Goal: Complete application form: Complete application form

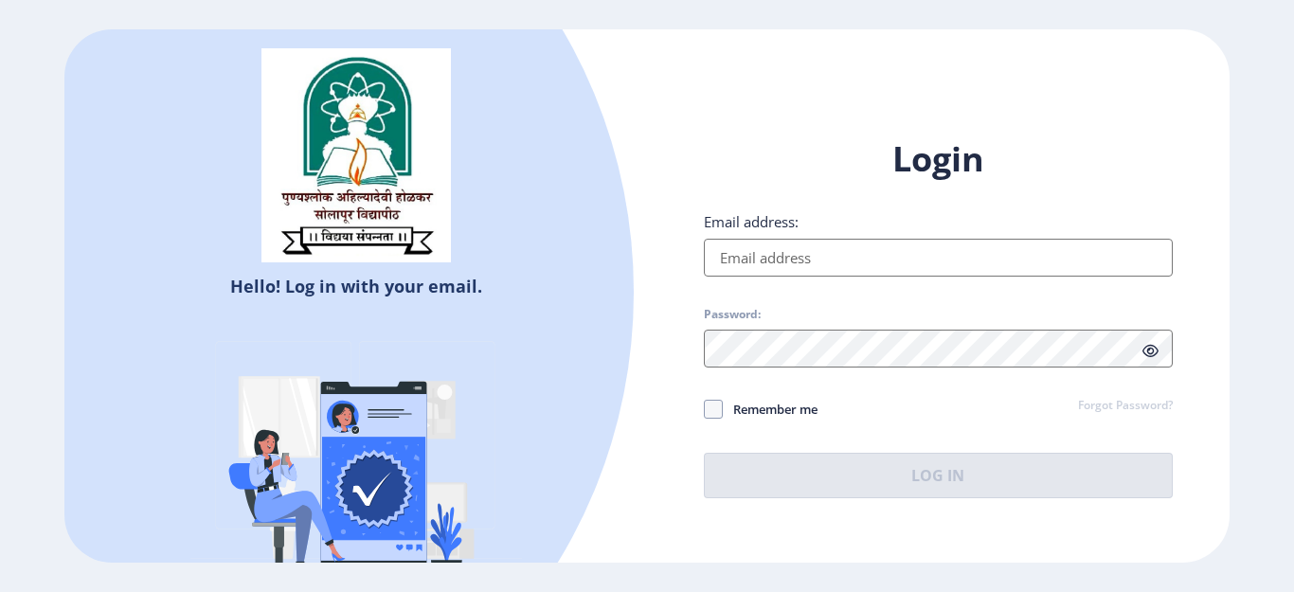
type input "[EMAIL_ADDRESS][DOMAIN_NAME]"
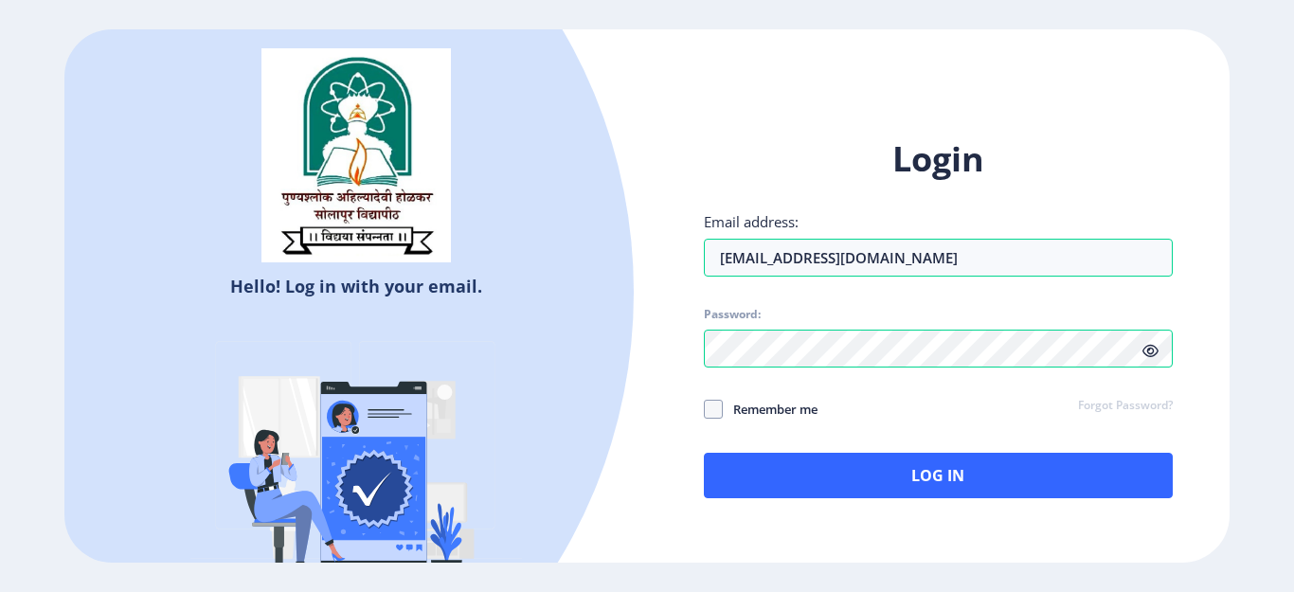
click at [1150, 348] on icon at bounding box center [1150, 351] width 16 height 14
click at [705, 417] on span at bounding box center [713, 409] width 19 height 19
click at [705, 410] on input "Remember me" at bounding box center [704, 409] width 1 height 1
checkbox input "true"
click at [793, 439] on div "Login Email address: [EMAIL_ADDRESS][DOMAIN_NAME] Password: Remember me Forgot …" at bounding box center [938, 317] width 469 height 362
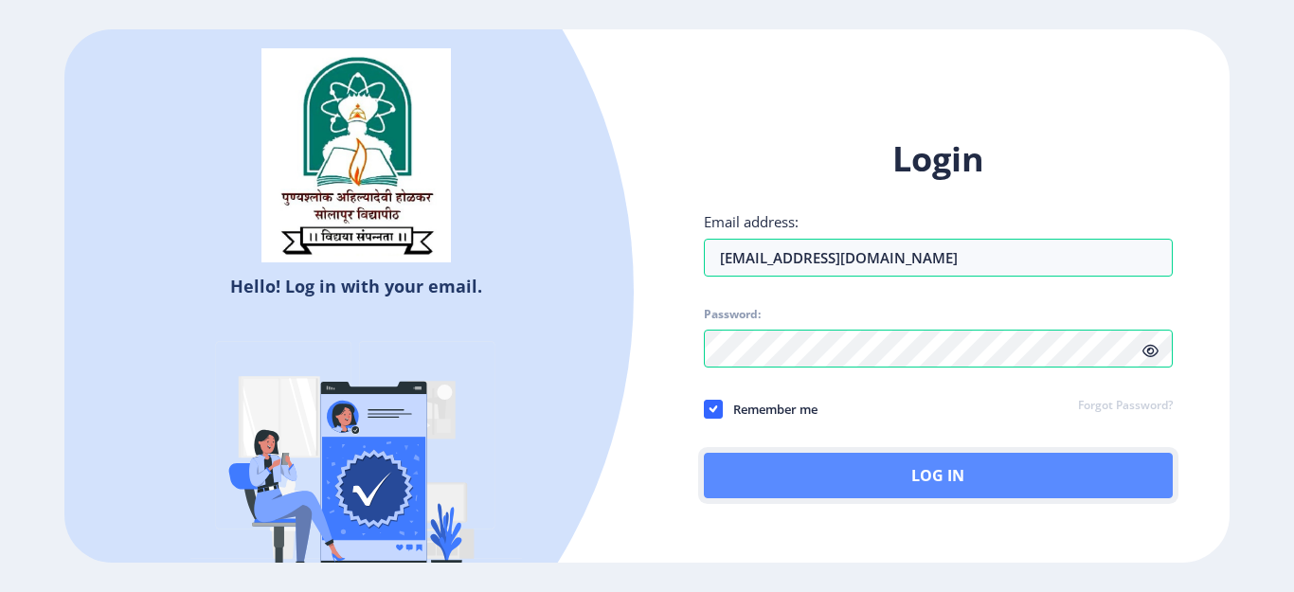
click at [796, 483] on button "Log In" at bounding box center [938, 475] width 469 height 45
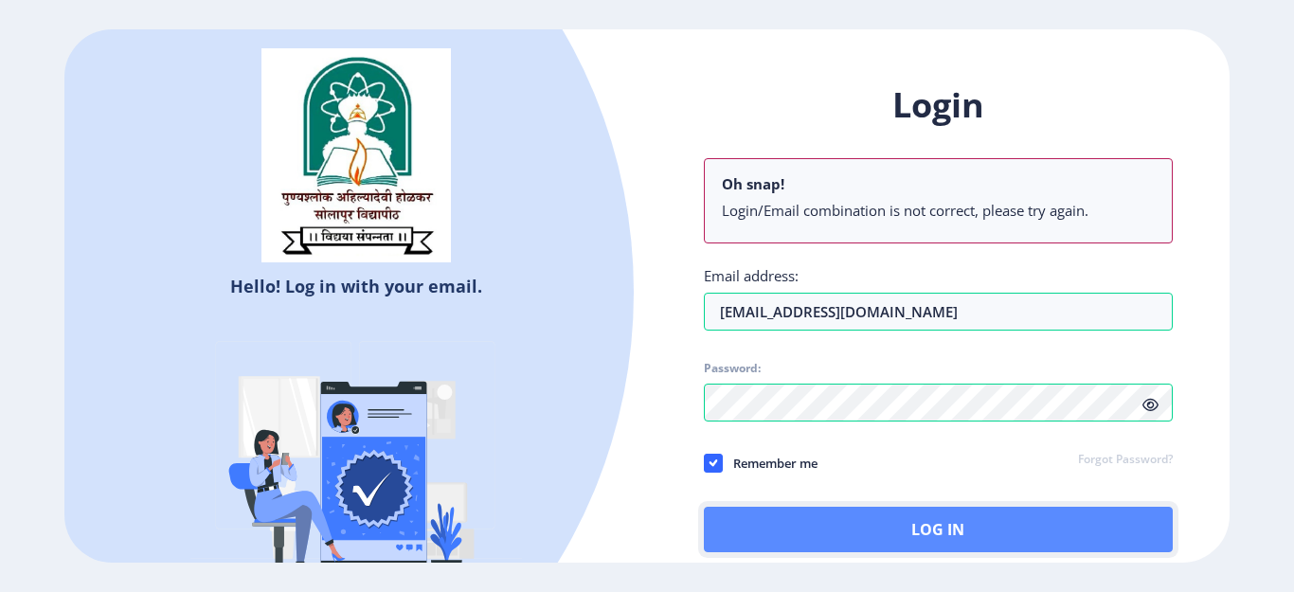
click at [834, 523] on button "Log In" at bounding box center [938, 529] width 469 height 45
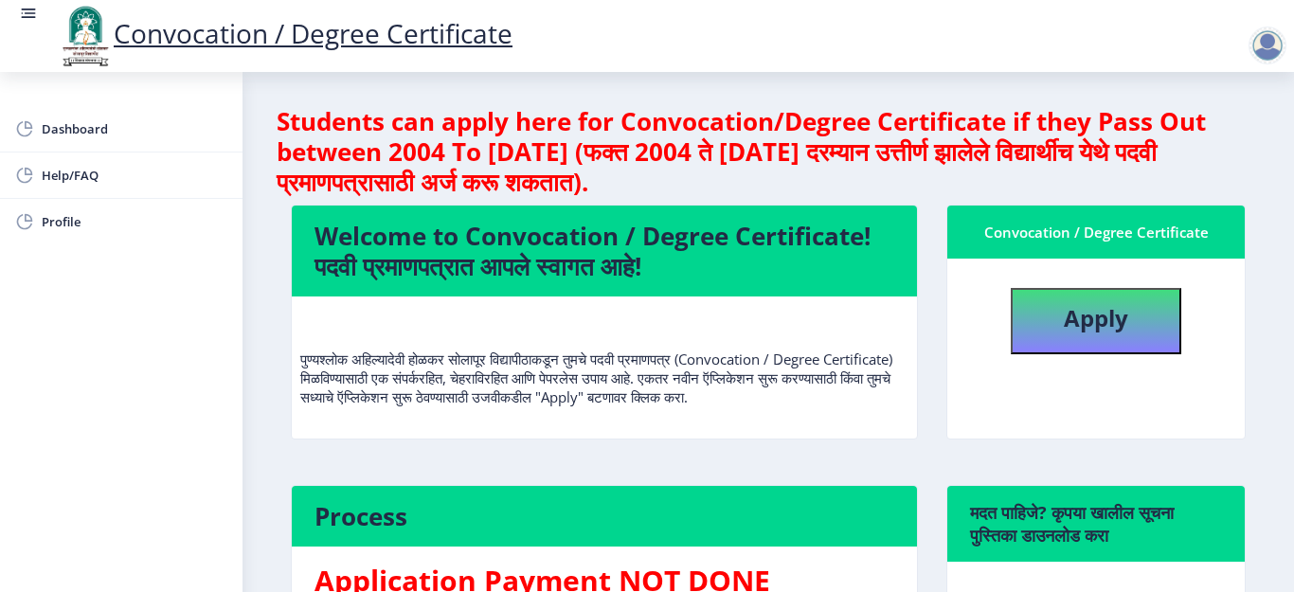
click at [914, 466] on div "Welcome to Convocation / Degree Certificate! पदवी प्रमाणपत्रात आपले स्वागत आहे!…" at bounding box center [604, 335] width 655 height 261
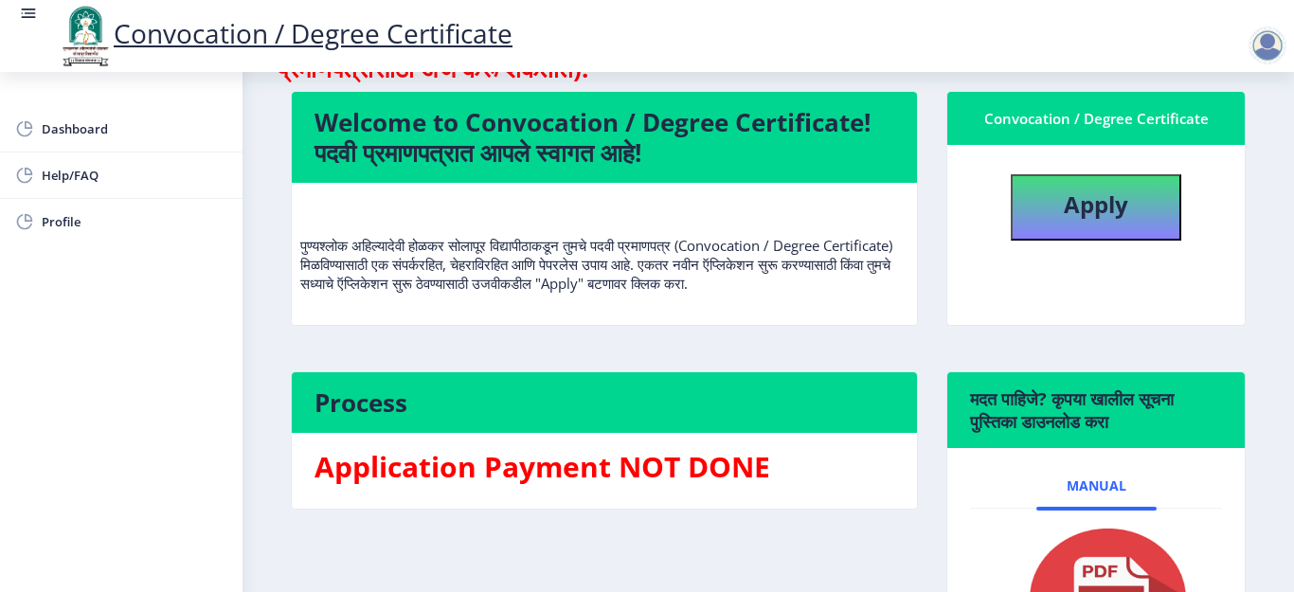
scroll to position [152, 0]
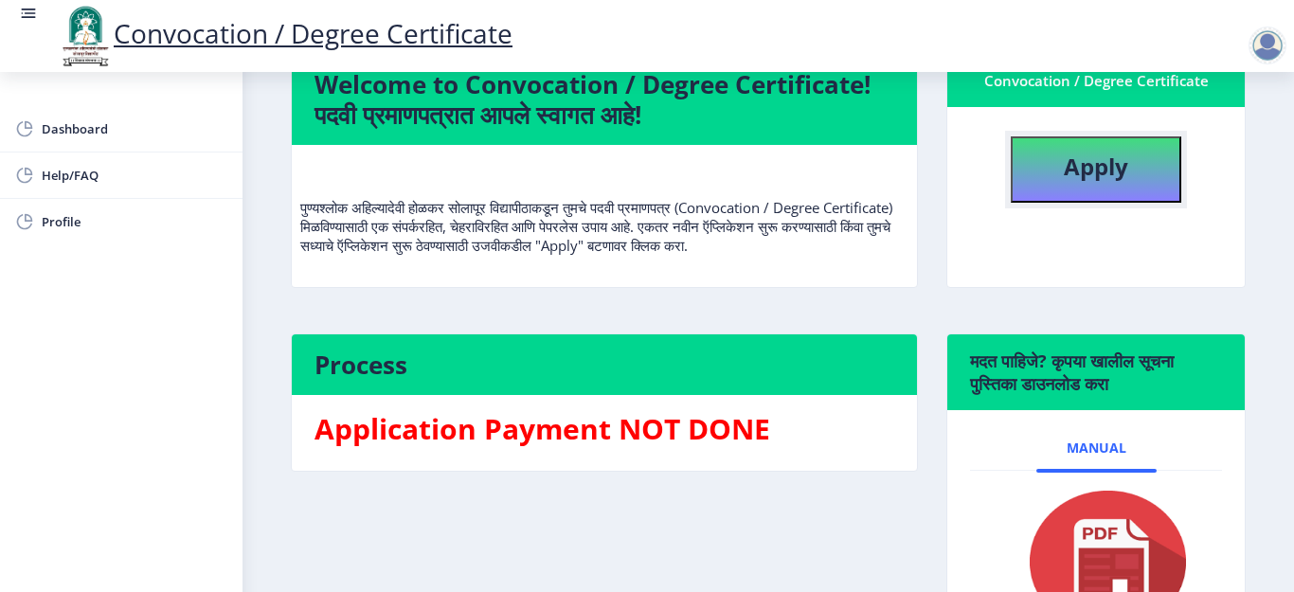
click at [1073, 165] on b "Apply" at bounding box center [1095, 166] width 64 height 31
select select
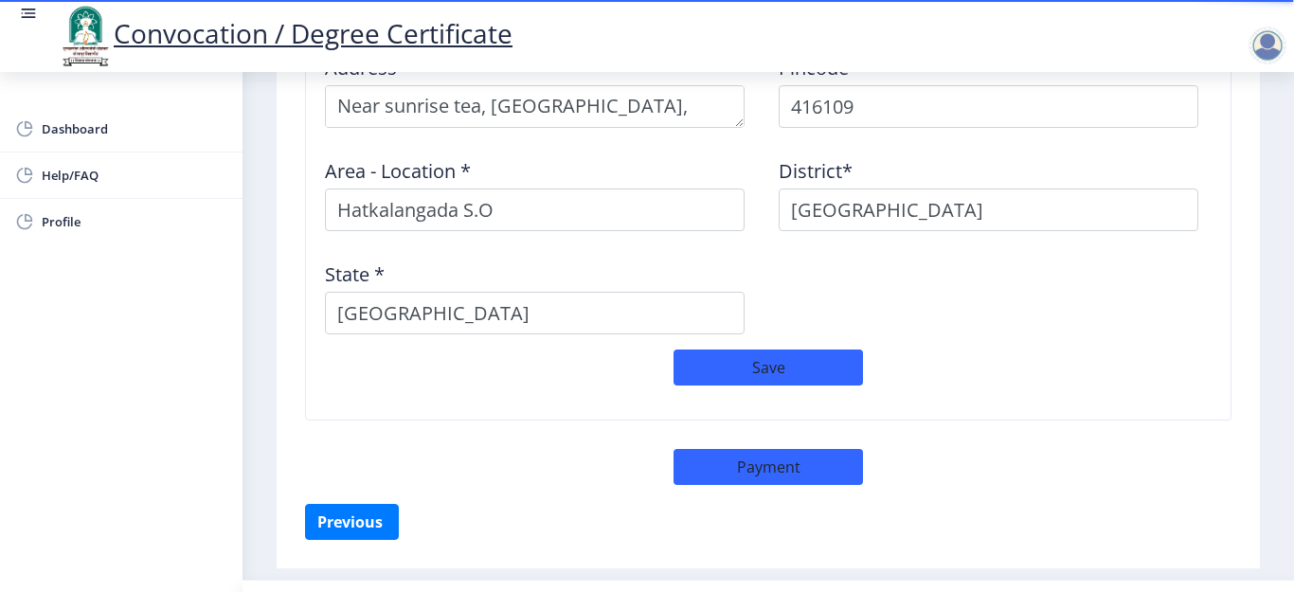
scroll to position [1712, 0]
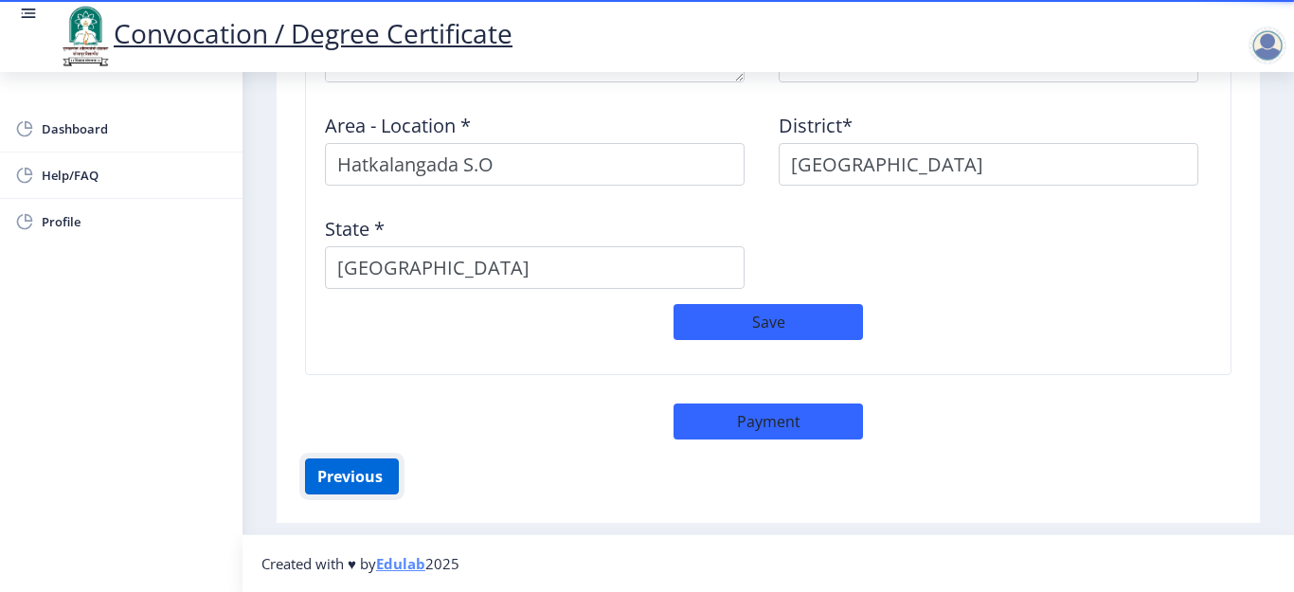
click at [358, 467] on button "Previous ‍" at bounding box center [352, 476] width 94 height 36
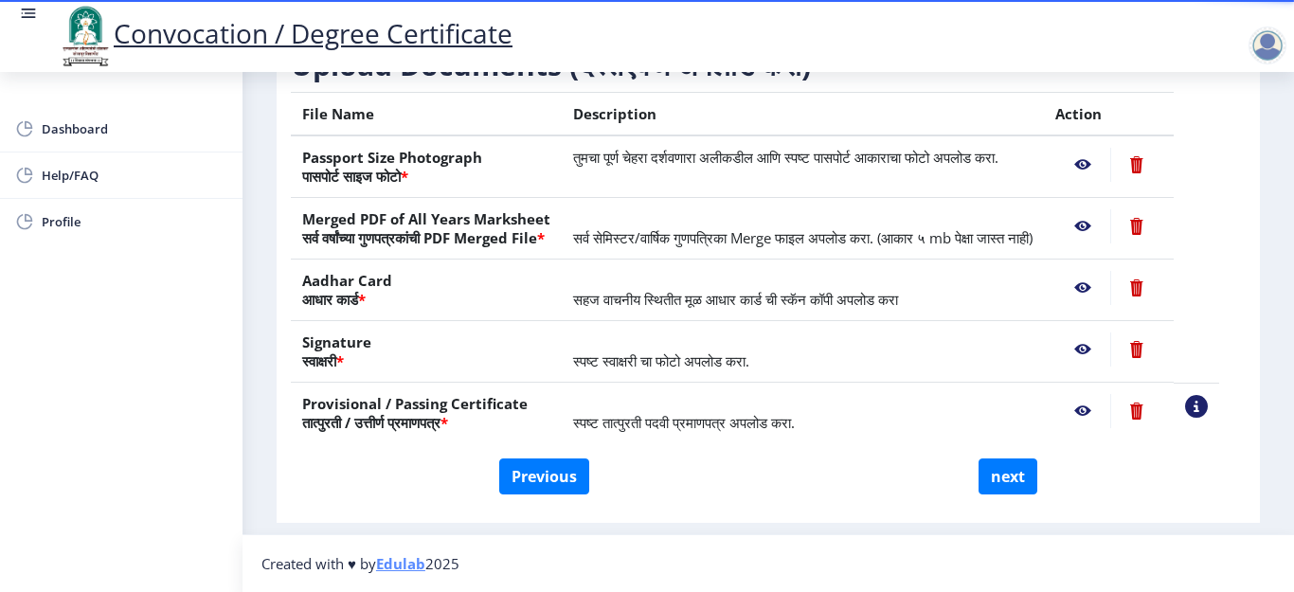
scroll to position [365, 0]
click at [521, 476] on button "Previous" at bounding box center [544, 476] width 90 height 36
select select "Regular"
select select "2016"
select select "FIRST CLASS"
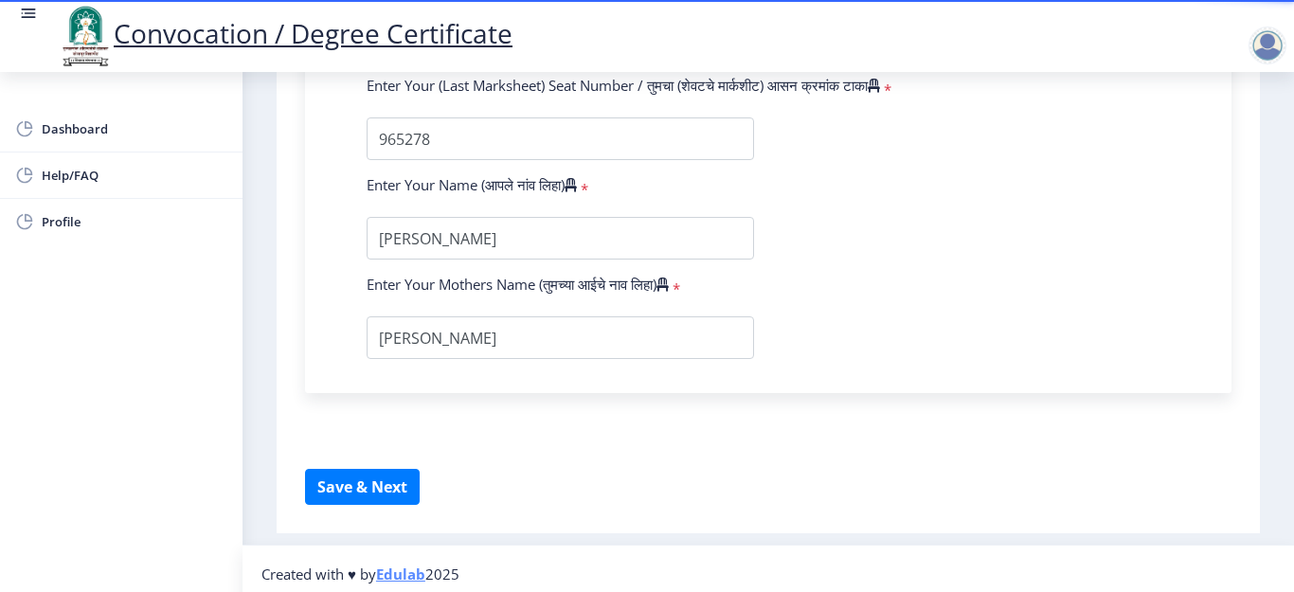
scroll to position [1256, 0]
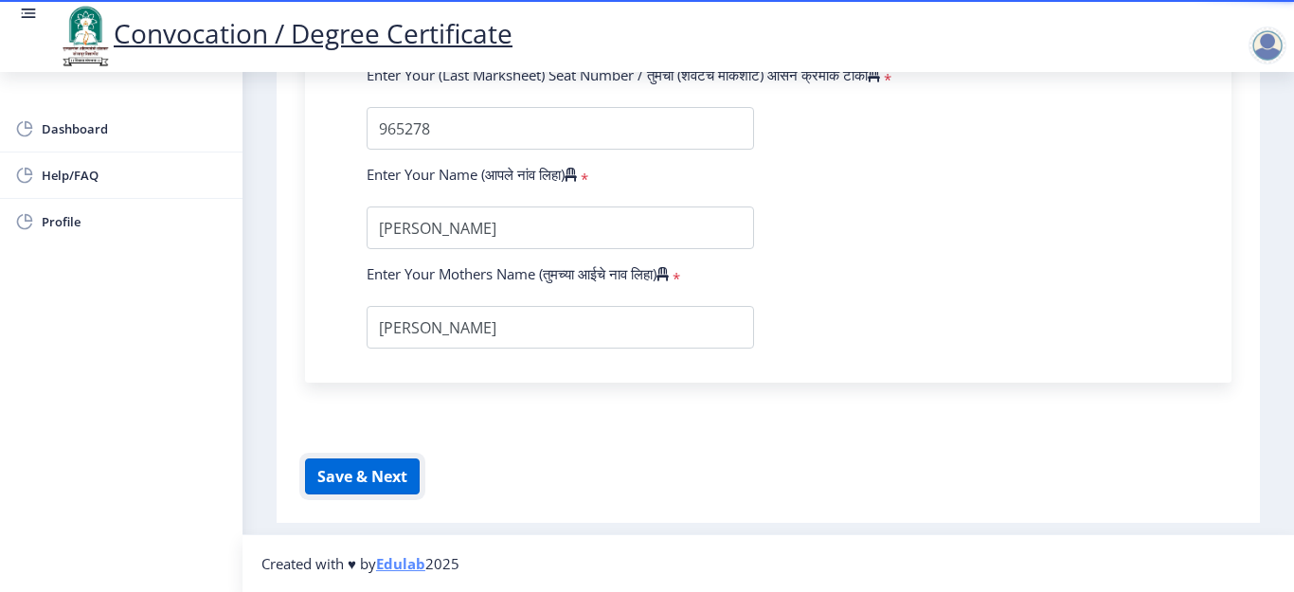
click at [367, 483] on button "Save & Next" at bounding box center [362, 476] width 115 height 36
select select
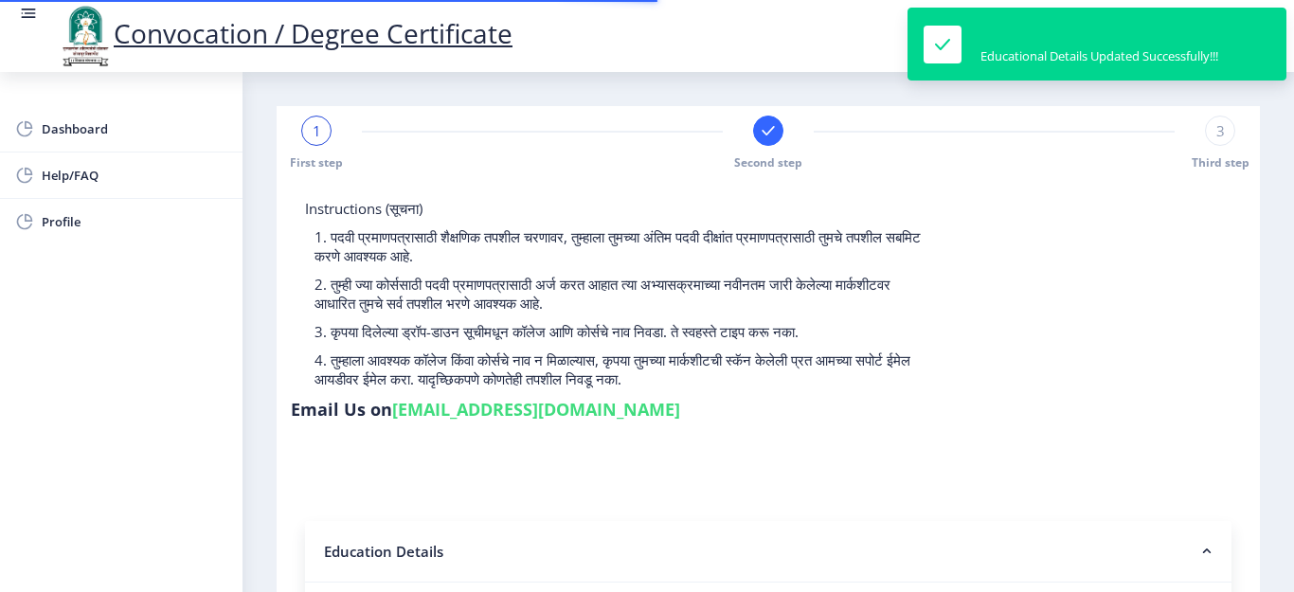
type input "1100004766"
select select "Regular"
select select "2016"
select select
select select "FIRST CLASS"
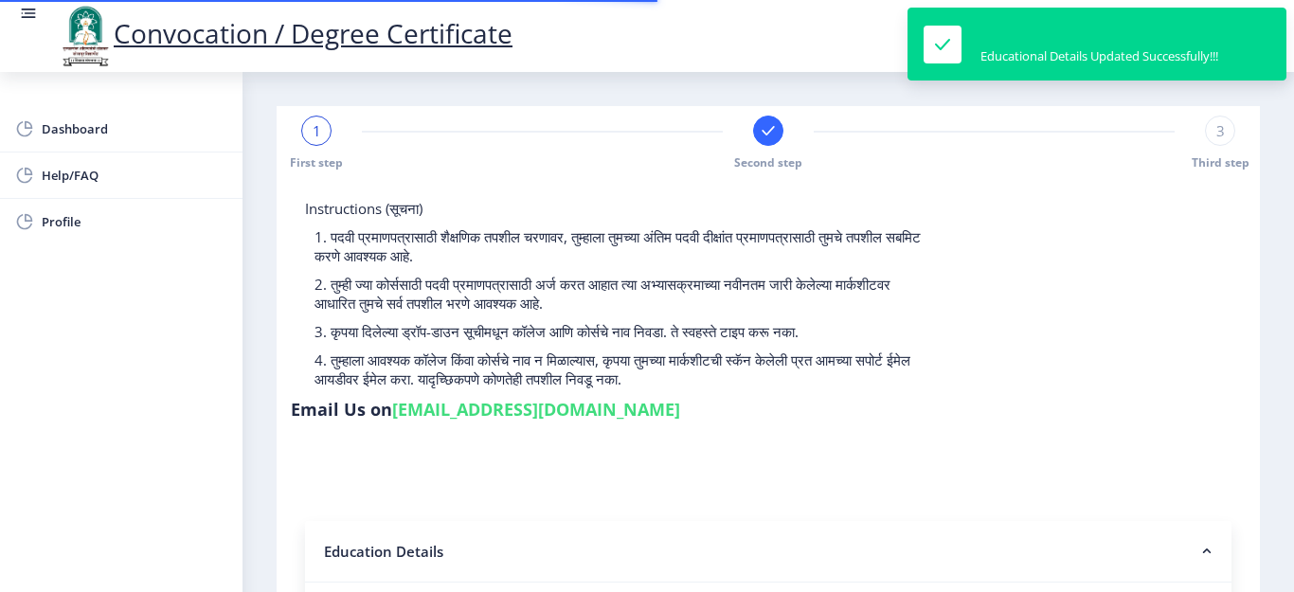
type input "965278"
type input "[PERSON_NAME]"
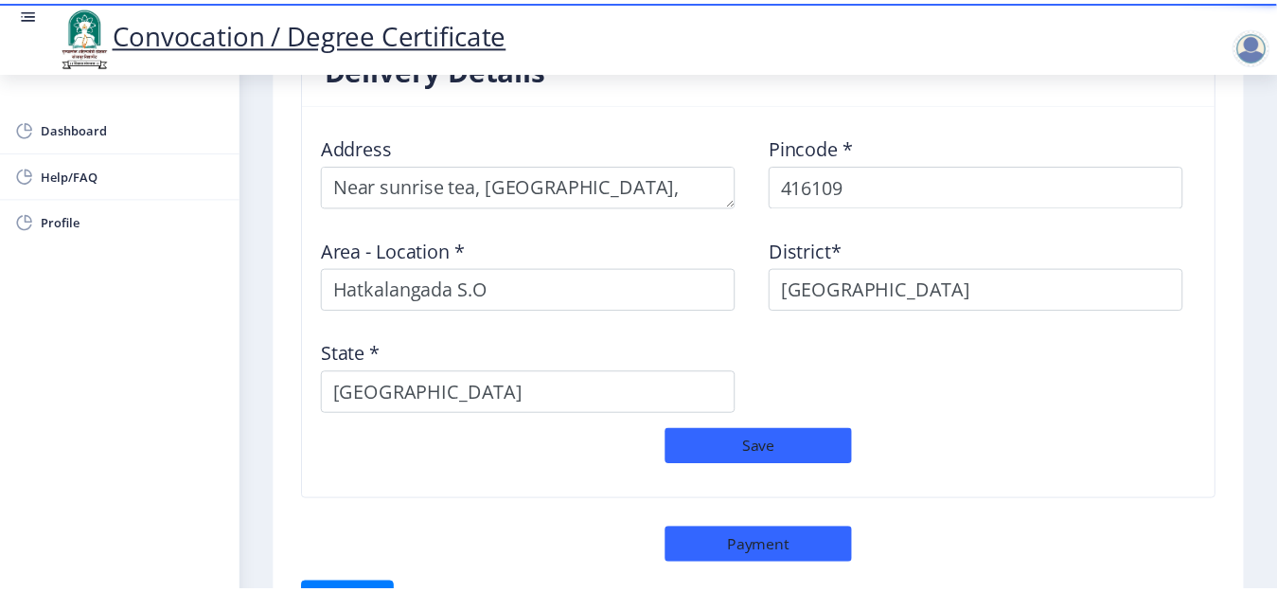
scroll to position [1712, 0]
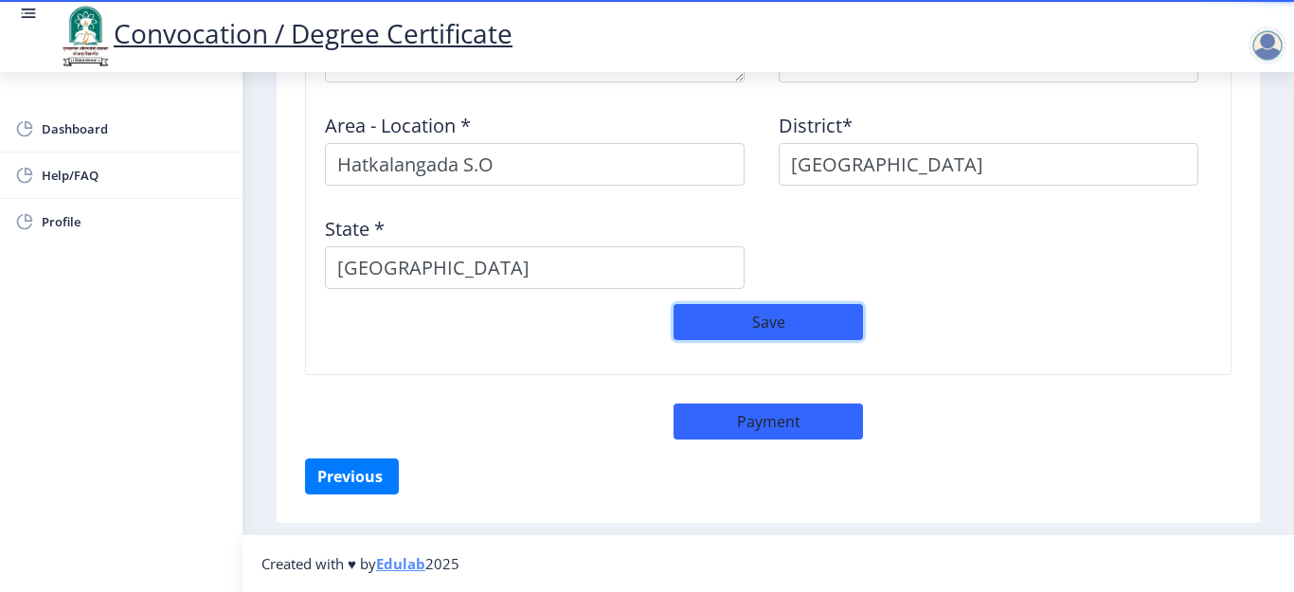
click at [761, 320] on button "Save" at bounding box center [767, 322] width 189 height 36
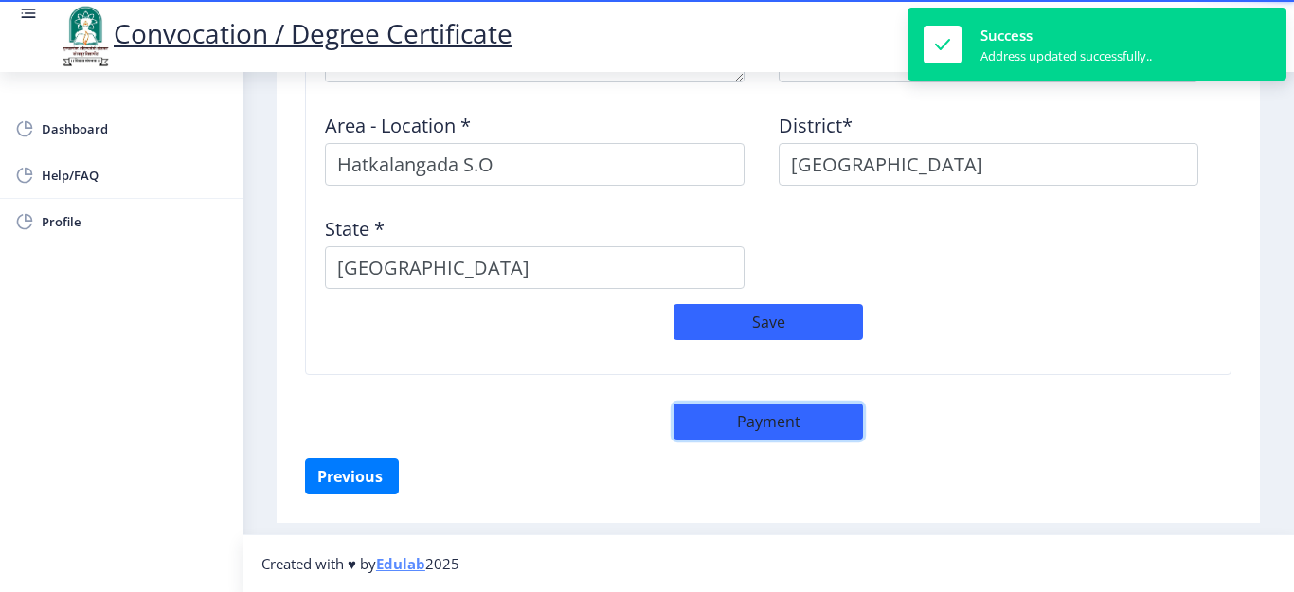
click at [747, 426] on button "Payment" at bounding box center [767, 421] width 189 height 36
select select "sealed"
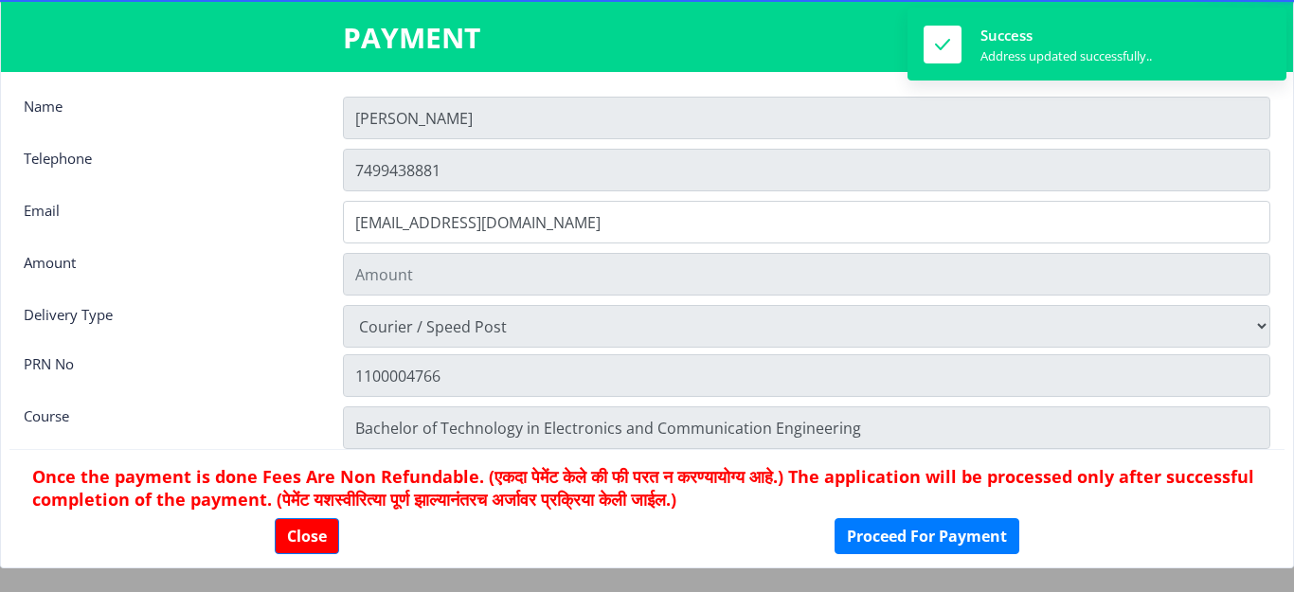
type input "1885"
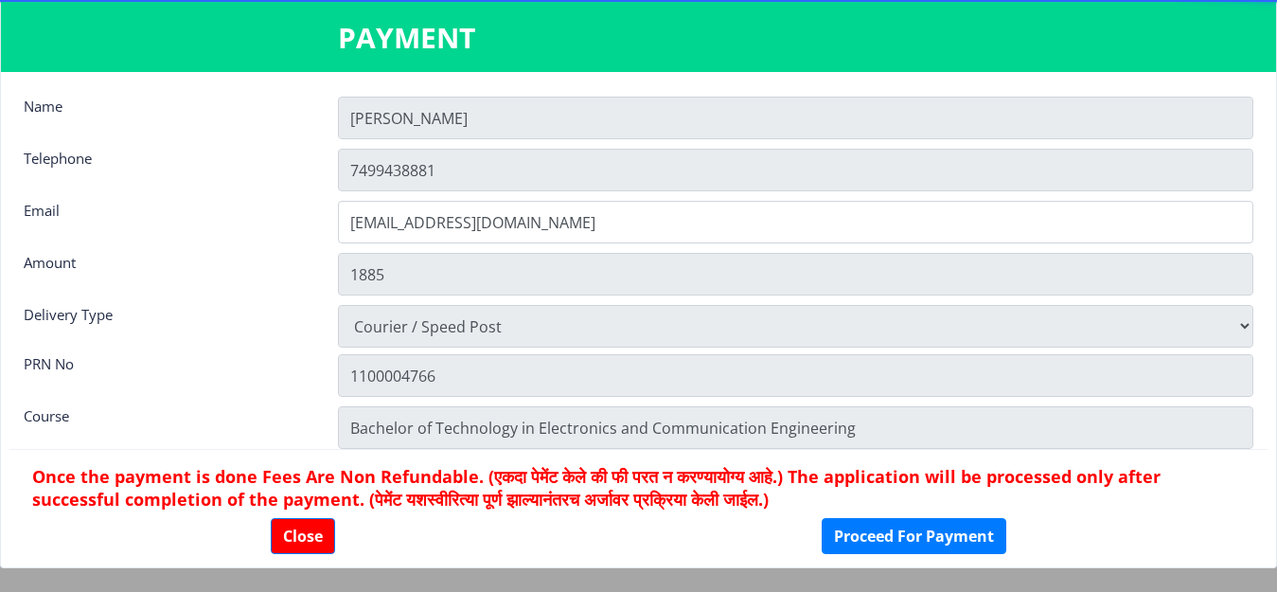
scroll to position [27, 0]
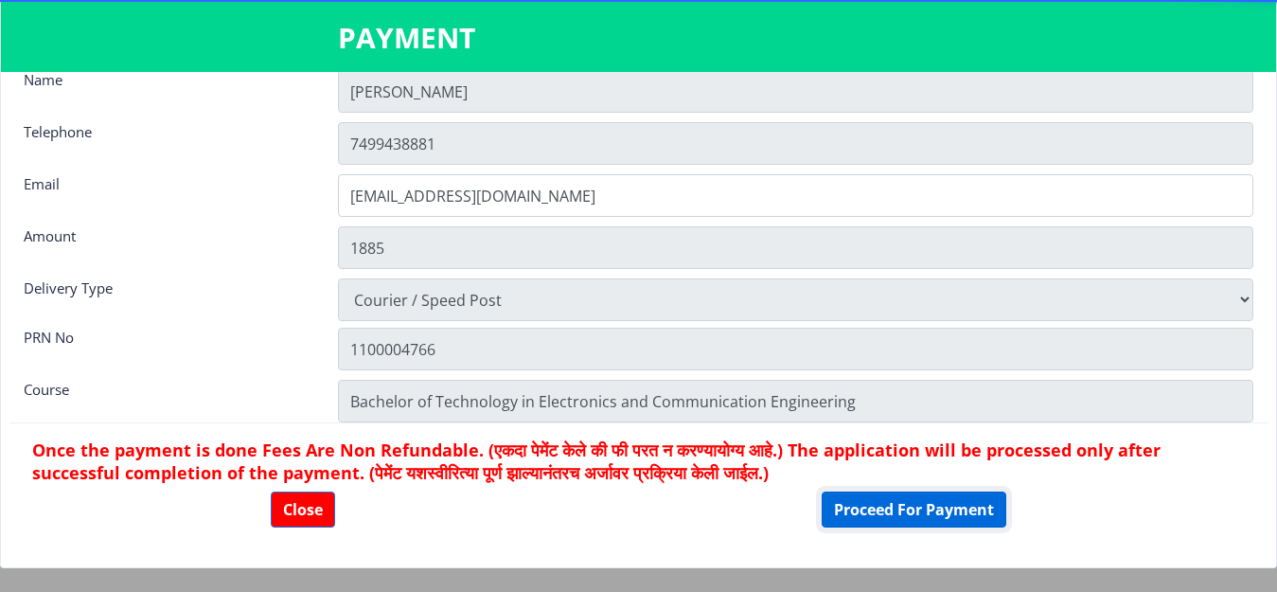
click at [855, 510] on button "Proceed For Payment" at bounding box center [914, 509] width 185 height 36
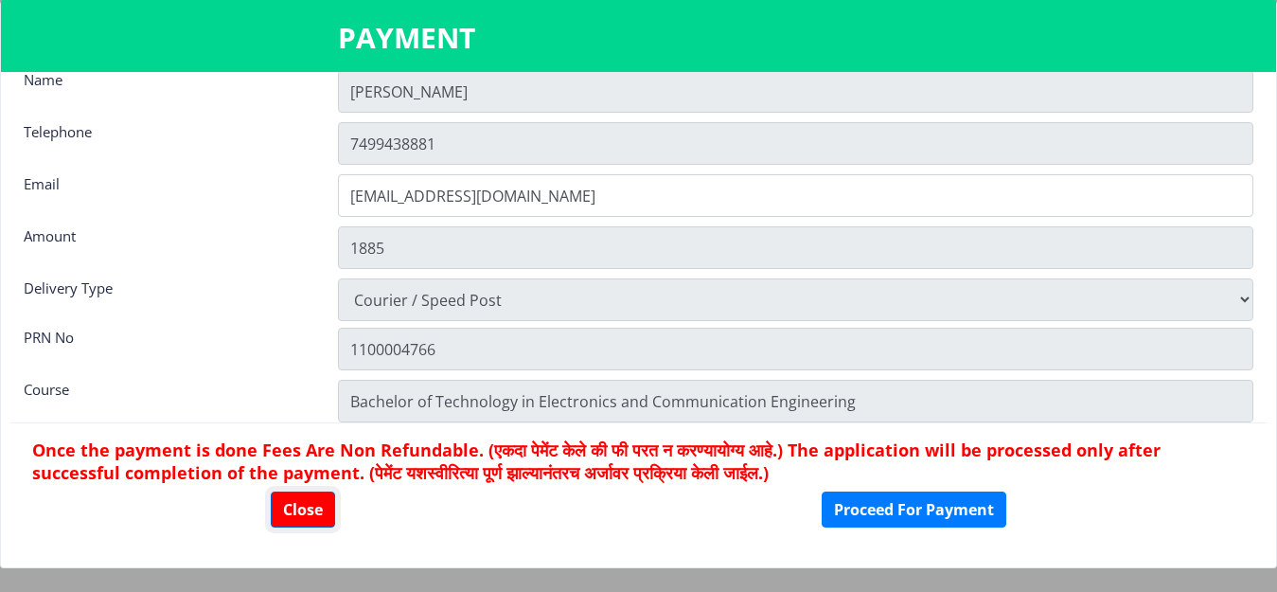
click at [296, 514] on button "Close" at bounding box center [303, 509] width 64 height 36
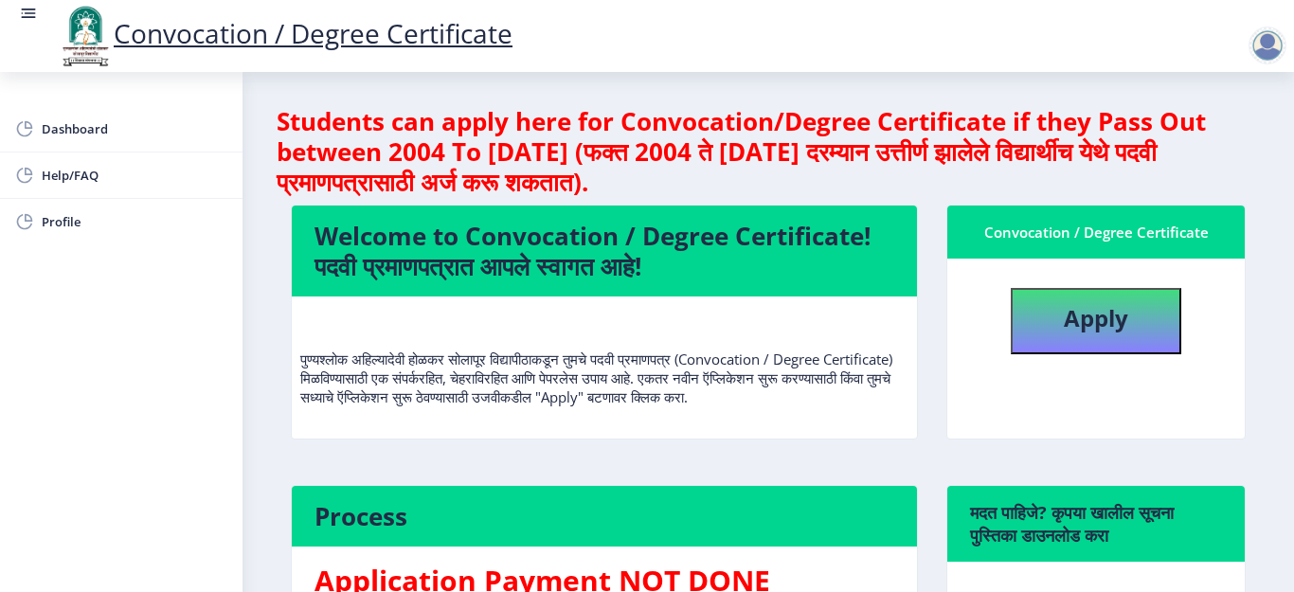
click at [986, 393] on nb-card-body "Apply" at bounding box center [1095, 349] width 297 height 180
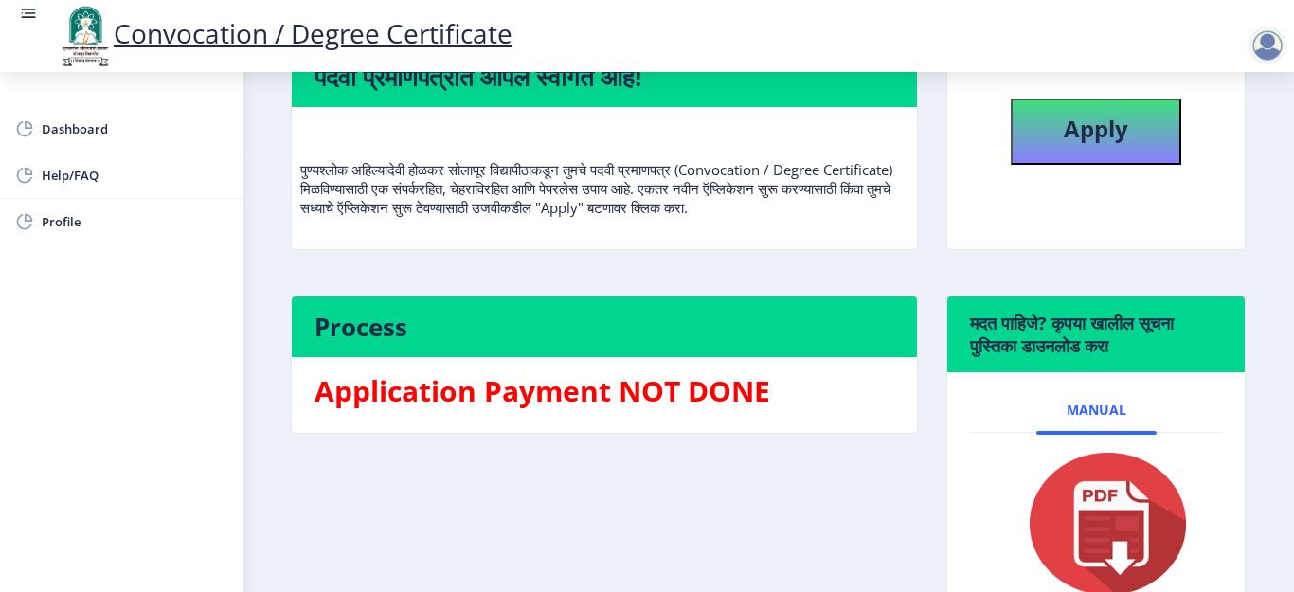
scroll to position [152, 0]
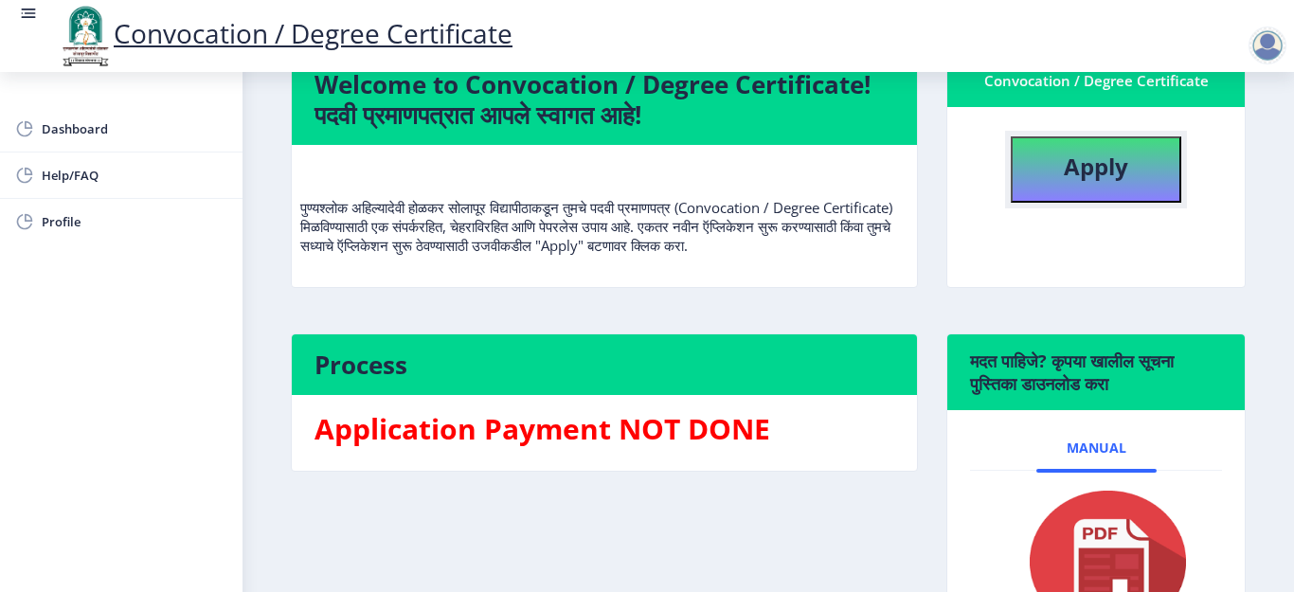
click at [1114, 170] on b "Apply" at bounding box center [1095, 166] width 64 height 31
select select
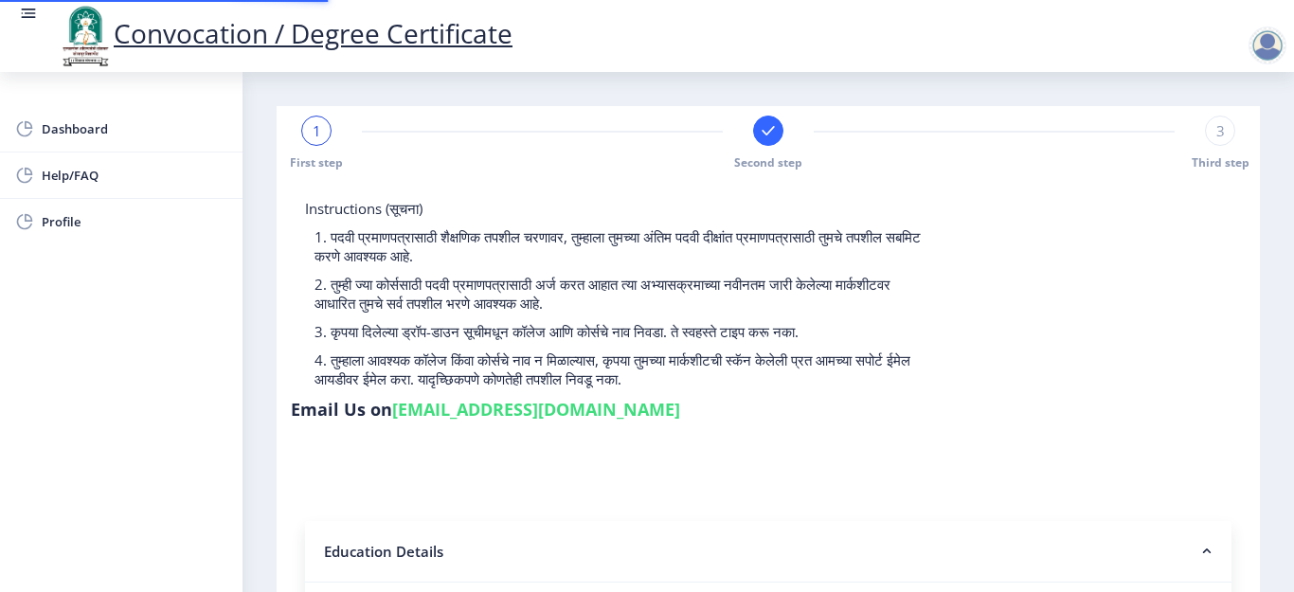
type input "1100004766"
select select "Regular"
select select "2016"
select select
select select "FIRST CLASS"
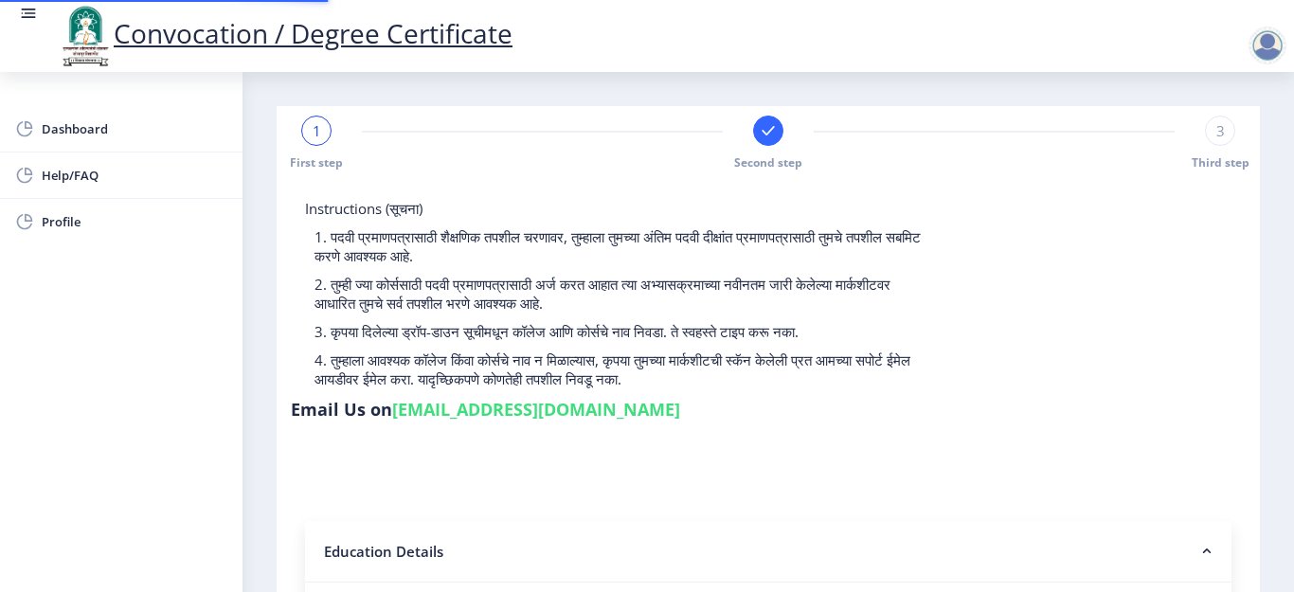
type input "965278"
type input "[PERSON_NAME]"
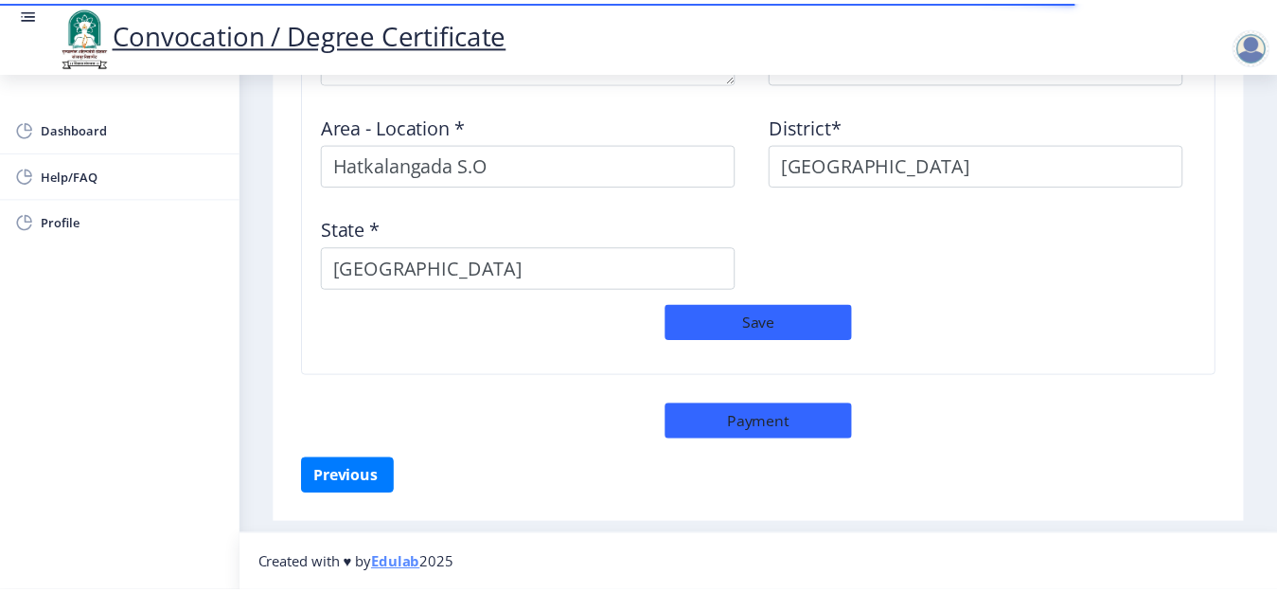
scroll to position [1712, 0]
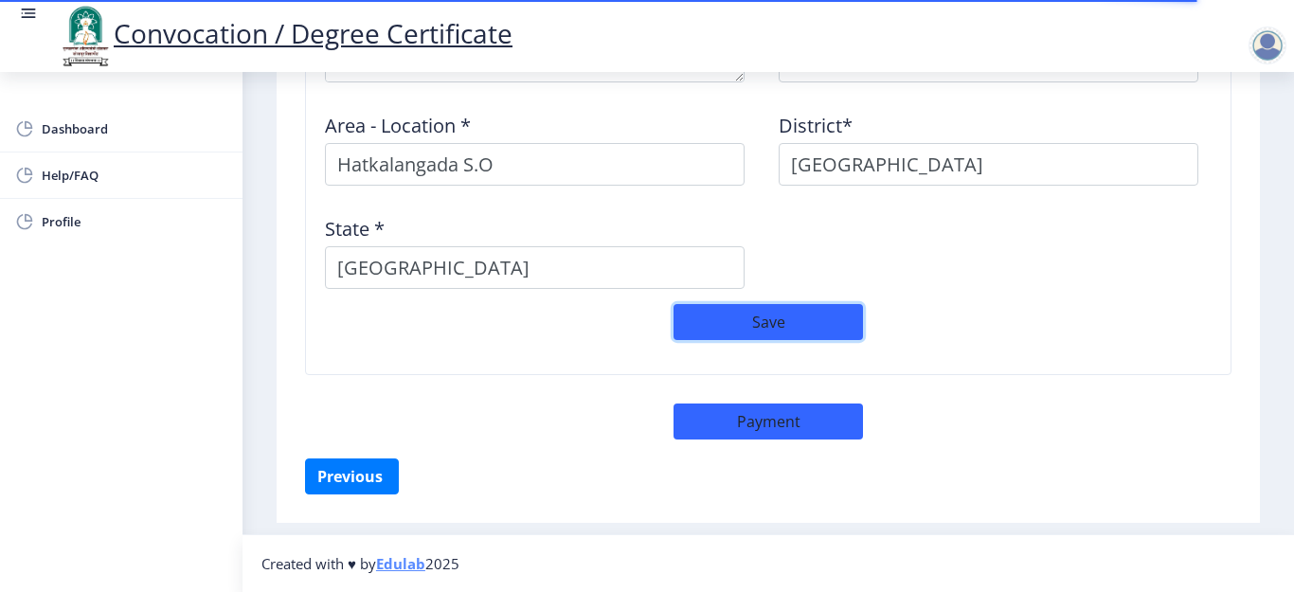
click at [746, 317] on button "Save" at bounding box center [767, 322] width 189 height 36
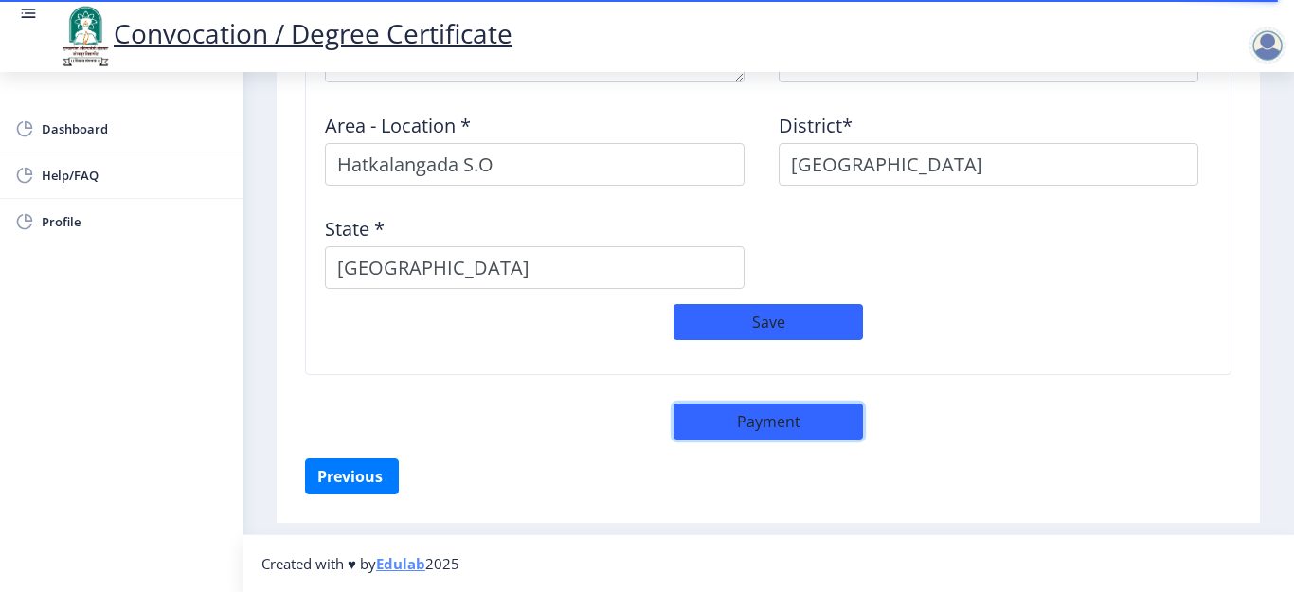
click at [723, 430] on button "Payment" at bounding box center [767, 421] width 189 height 36
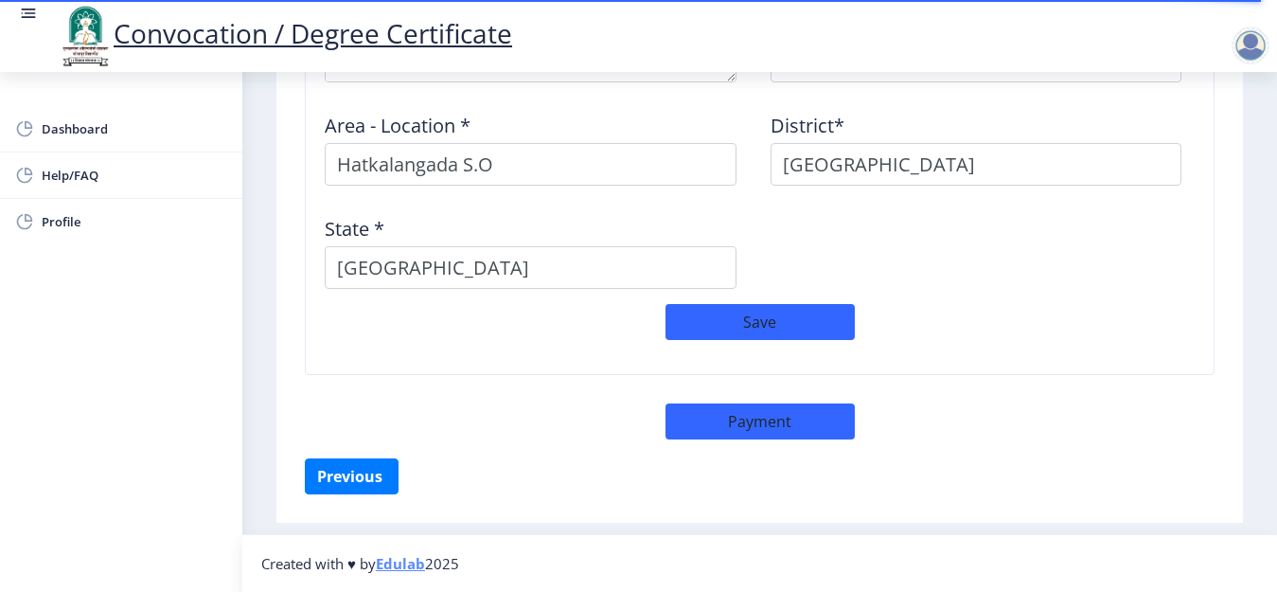
select select "sealed"
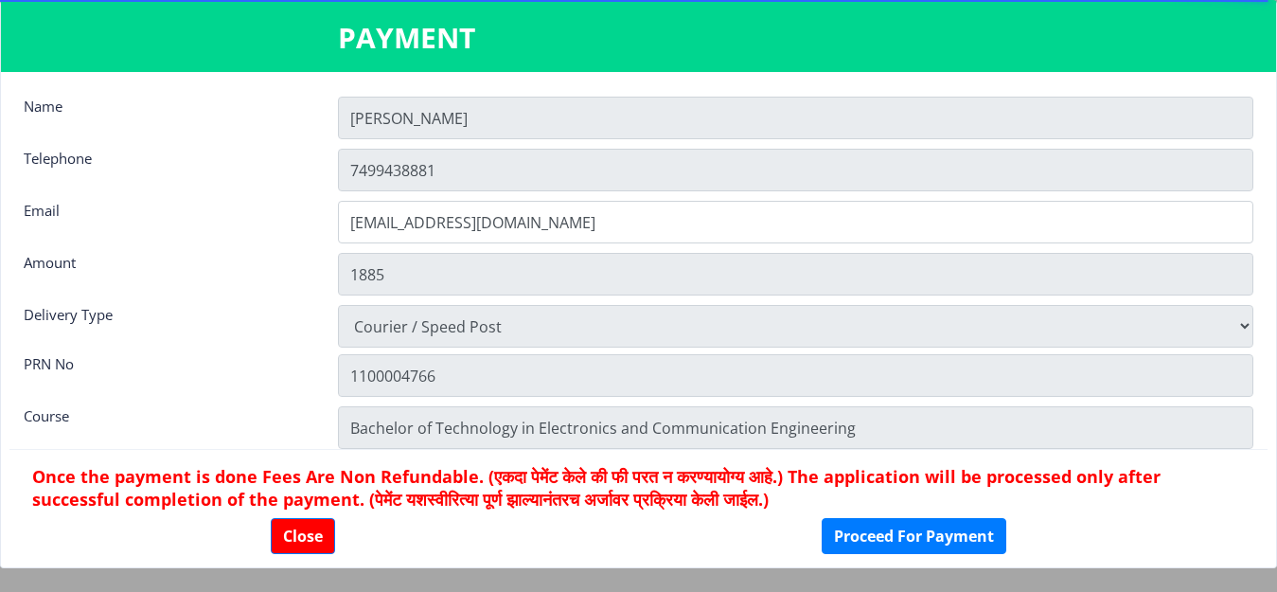
click at [612, 549] on div "Close Proceed For Payment" at bounding box center [638, 536] width 1213 height 36
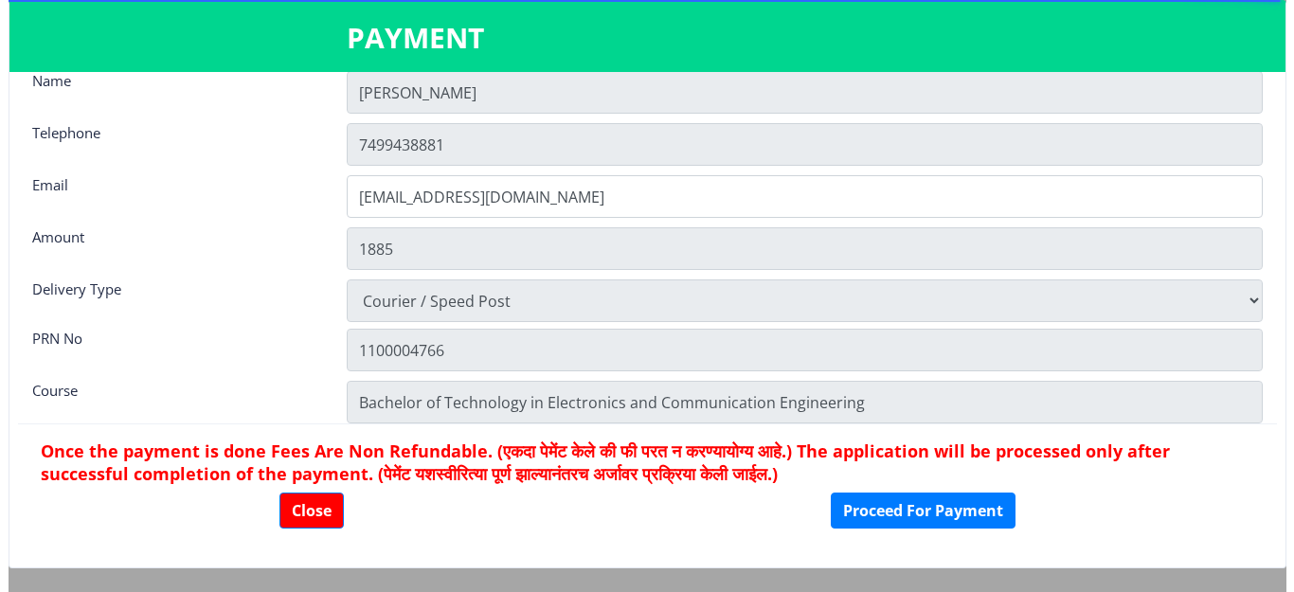
scroll to position [27, 0]
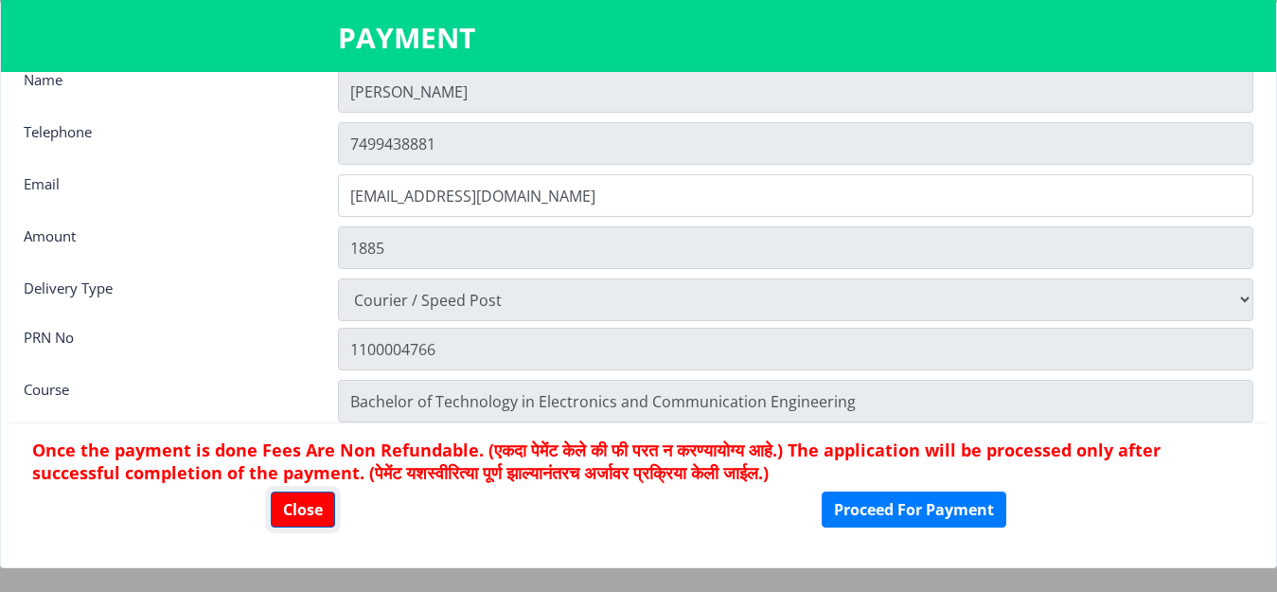
click at [291, 498] on button "Close" at bounding box center [303, 509] width 64 height 36
